Goal: Task Accomplishment & Management: Complete application form

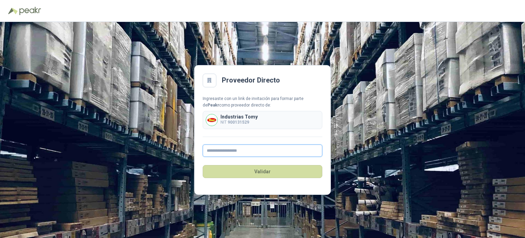
click at [215, 150] on input "text" at bounding box center [263, 150] width 120 height 12
type input "**********"
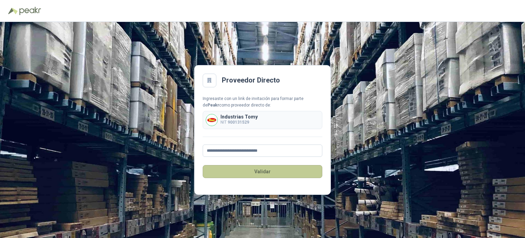
click at [275, 171] on button "Validar" at bounding box center [263, 171] width 120 height 13
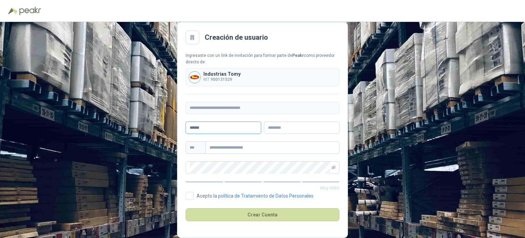
type input "*****"
click at [235, 127] on input "*****" at bounding box center [224, 127] width 76 height 12
type input "******"
click at [238, 145] on input "text" at bounding box center [272, 147] width 134 height 12
type input "**********"
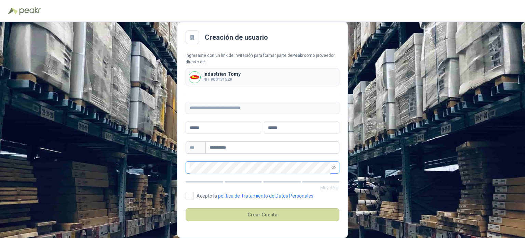
click at [233, 173] on form "**********" at bounding box center [263, 140] width 154 height 176
click at [333, 167] on icon "eye-invisible" at bounding box center [334, 167] width 4 height 4
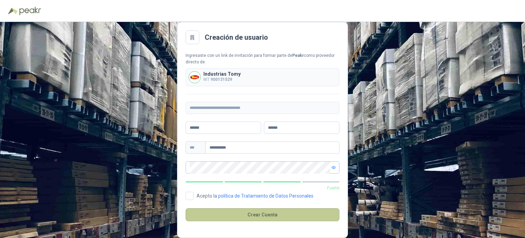
click at [251, 214] on button "Crear Cuenta" at bounding box center [263, 214] width 154 height 13
click at [221, 219] on button "Crear Cuenta" at bounding box center [263, 214] width 154 height 13
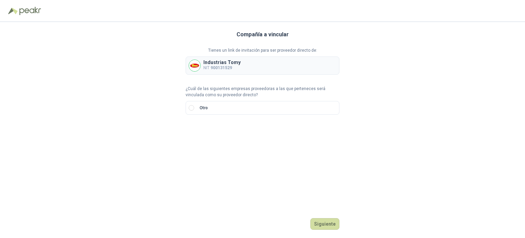
click at [217, 60] on p "Industrias Tomy" at bounding box center [221, 62] width 37 height 5
click at [207, 67] on p "NIT 900131529" at bounding box center [221, 68] width 37 height 6
click at [324, 226] on button "Siguiente" at bounding box center [324, 224] width 29 height 12
click at [219, 131] on input "text" at bounding box center [274, 131] width 120 height 12
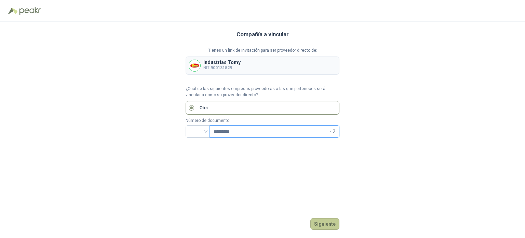
type input "*********"
click at [329, 221] on button "Siguiente" at bounding box center [324, 224] width 29 height 12
click at [205, 131] on input "search" at bounding box center [198, 130] width 16 height 10
click at [199, 165] on div "NIT" at bounding box center [197, 167] width 13 height 8
click at [333, 221] on button "Siguiente" at bounding box center [324, 224] width 29 height 12
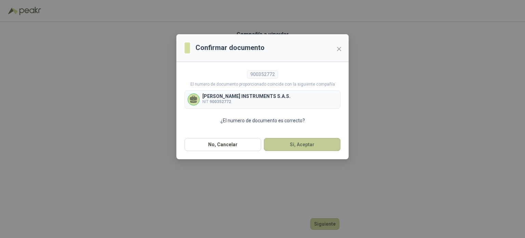
click at [277, 147] on button "Si, Aceptar" at bounding box center [302, 144] width 77 height 13
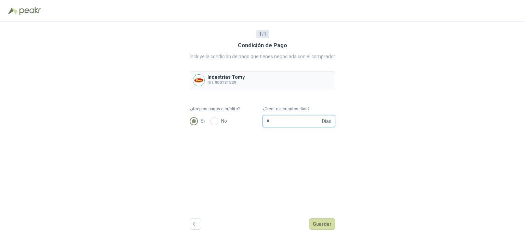
click at [274, 123] on input "*" at bounding box center [294, 121] width 54 height 12
type input "**"
click at [326, 222] on button "Guardar" at bounding box center [322, 224] width 26 height 12
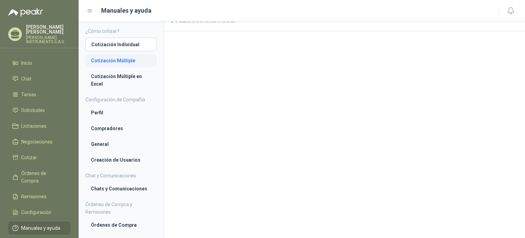
click at [119, 60] on li "Cotización Múltiple" at bounding box center [121, 61] width 60 height 8
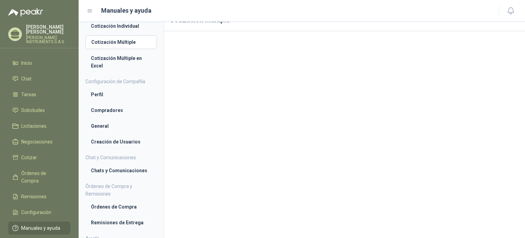
scroll to position [34, 0]
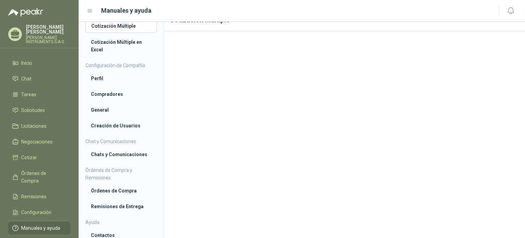
click at [38, 23] on menu "[PERSON_NAME] INSTRUMENTS S.A.S. Inicio Chat Tareas Solicitudes Licitaciones Ne…" at bounding box center [39, 119] width 79 height 238
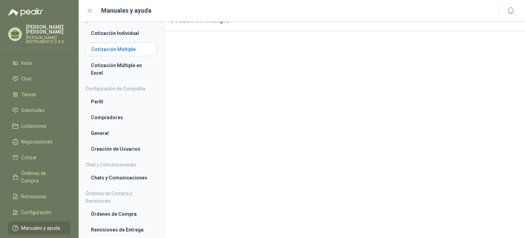
scroll to position [0, 0]
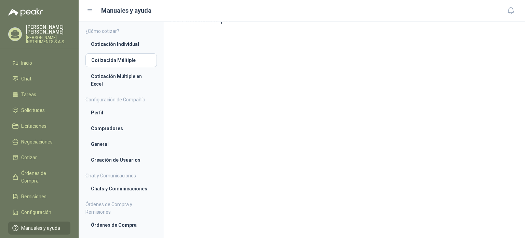
click at [14, 31] on icon at bounding box center [15, 33] width 9 height 6
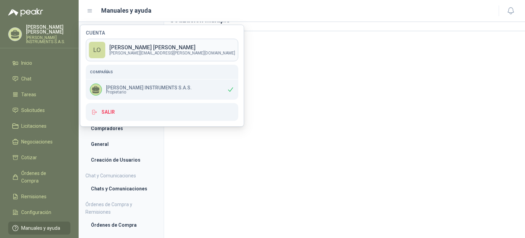
click at [96, 49] on div "LO" at bounding box center [97, 50] width 16 height 16
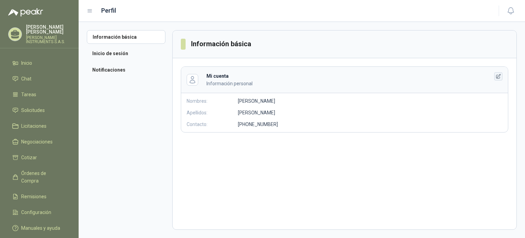
click at [501, 74] on button "button" at bounding box center [498, 76] width 8 height 8
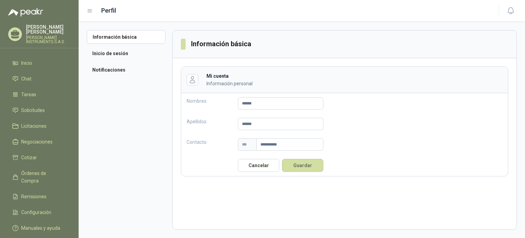
click at [18, 31] on icon at bounding box center [15, 33] width 9 height 6
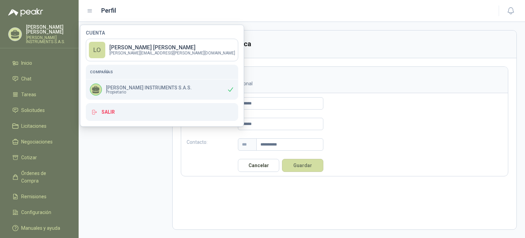
click at [126, 81] on div "[PERSON_NAME] INSTRUMENTS S.A.S. Propietario" at bounding box center [162, 89] width 152 height 20
click at [123, 84] on div "[PERSON_NAME] INSTRUMENTS S.A.S. Propietario" at bounding box center [141, 89] width 102 height 12
click at [118, 91] on span "Propietario" at bounding box center [149, 92] width 86 height 4
click at [118, 58] on link "LO [PERSON_NAME] [PERSON_NAME][EMAIL_ADDRESS][PERSON_NAME][DOMAIN_NAME]" at bounding box center [162, 50] width 152 height 23
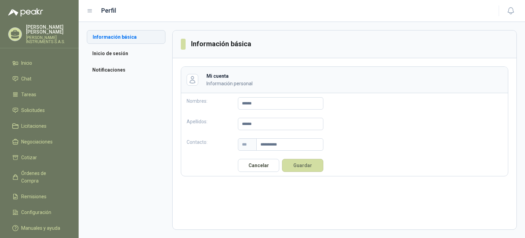
click at [123, 36] on li "Información básica" at bounding box center [126, 37] width 79 height 14
click at [87, 9] on icon at bounding box center [90, 11] width 6 height 6
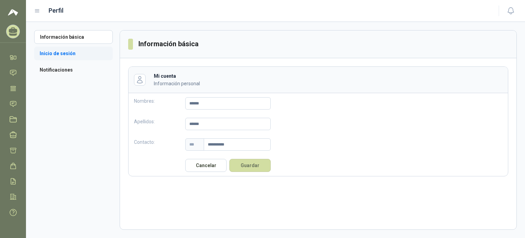
click at [60, 57] on li "Inicio de sesión" at bounding box center [73, 53] width 79 height 14
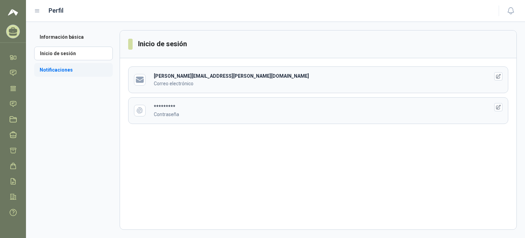
click at [58, 67] on li "Notificaciones" at bounding box center [73, 70] width 79 height 14
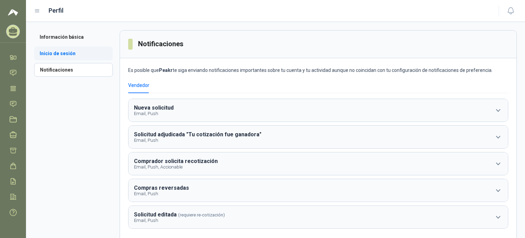
click at [59, 56] on li "Inicio de sesión" at bounding box center [73, 53] width 79 height 14
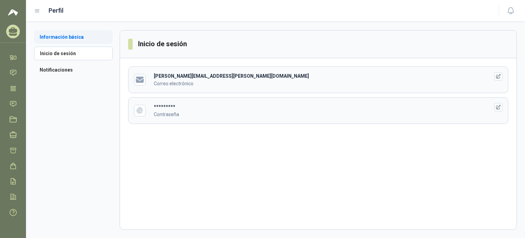
click at [51, 41] on li "Información básica" at bounding box center [73, 37] width 79 height 14
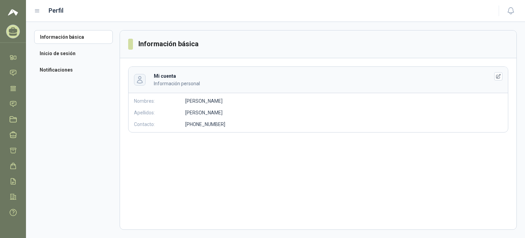
click at [139, 82] on icon "button" at bounding box center [140, 80] width 8 height 8
drag, startPoint x: 138, startPoint y: 81, endPoint x: 499, endPoint y: 75, distance: 360.3
click at [499, 75] on icon "button" at bounding box center [499, 76] width 6 height 6
